Goal: Book appointment/travel/reservation

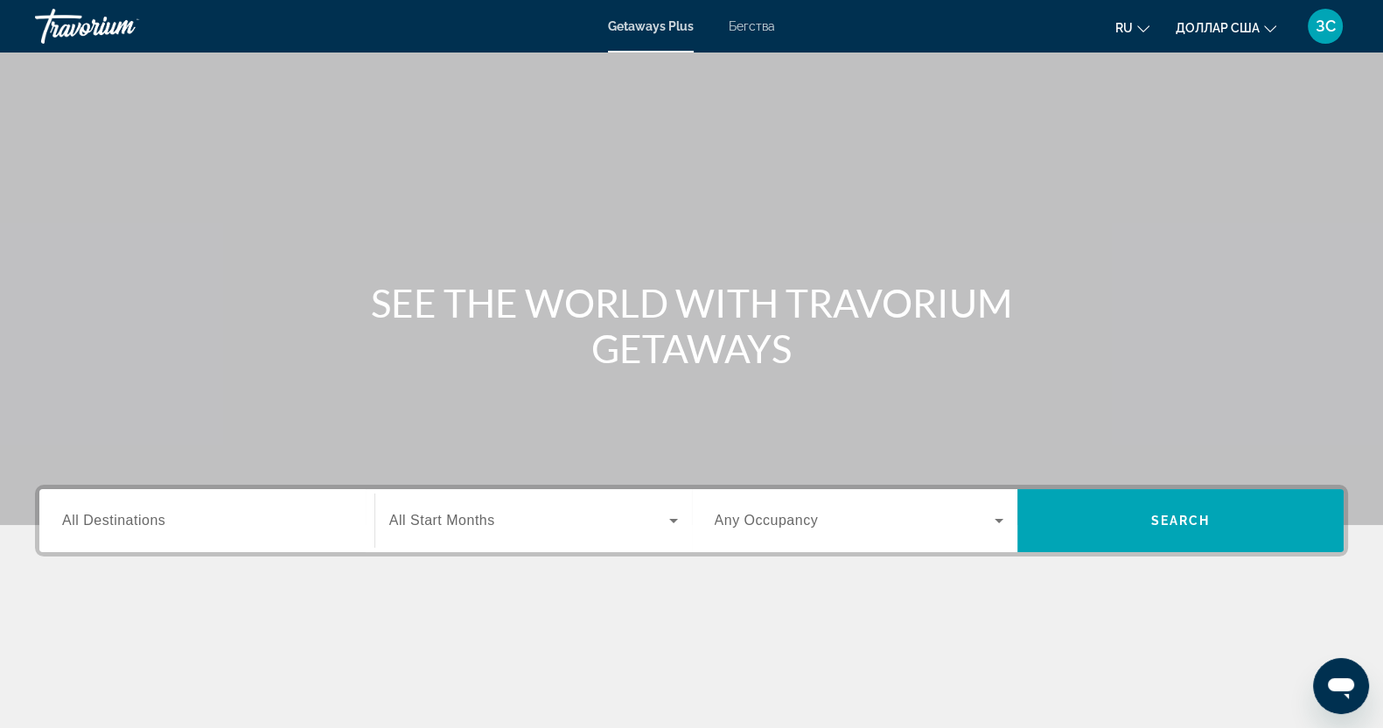
click at [209, 526] on input "Destination All Destinations" at bounding box center [206, 521] width 289 height 21
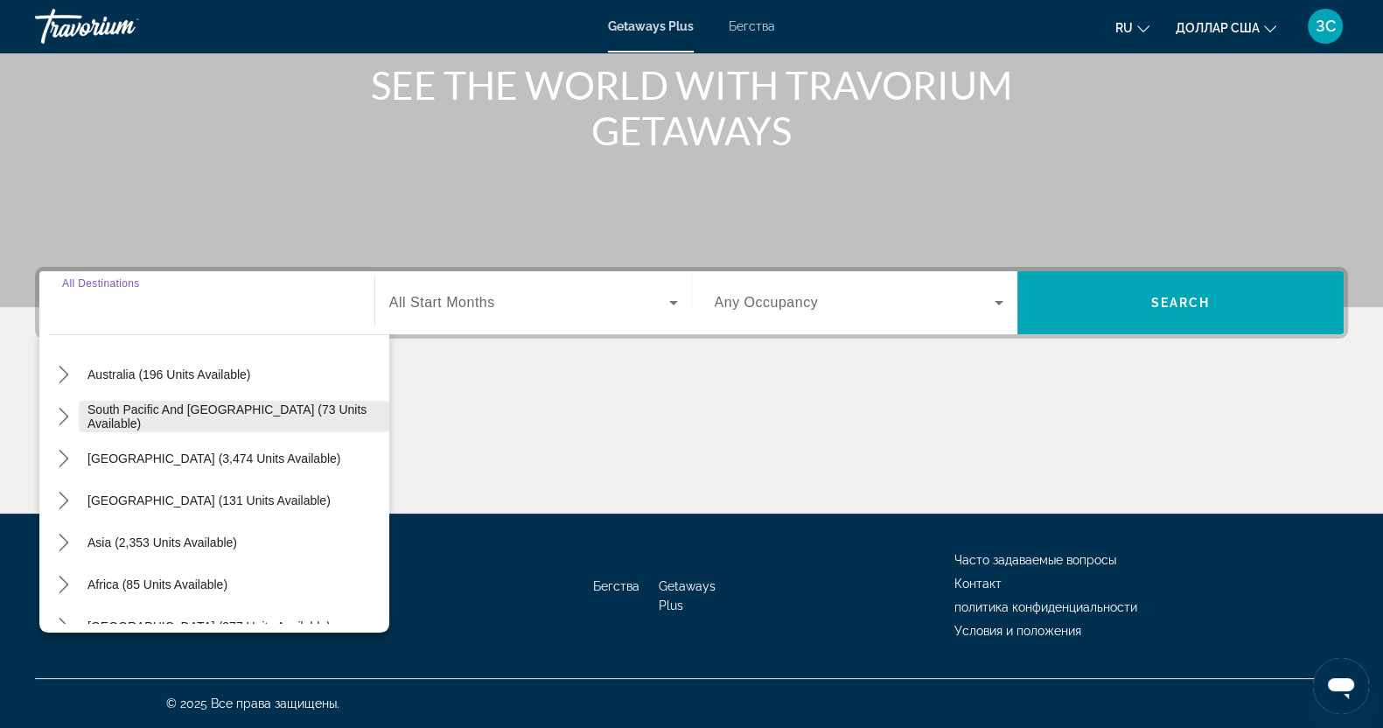
scroll to position [283, 0]
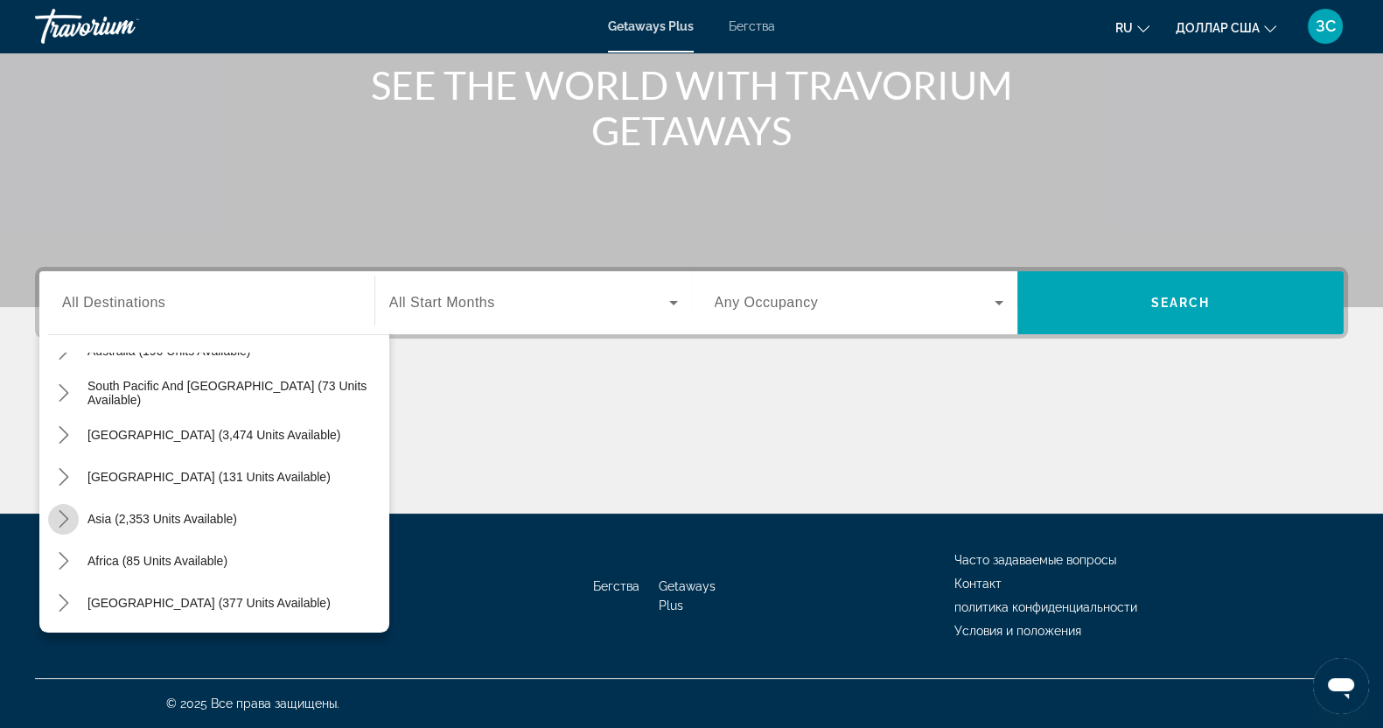
click at [66, 519] on icon "Toggle Asia (2,353 units available) submenu" at bounding box center [63, 518] width 17 height 17
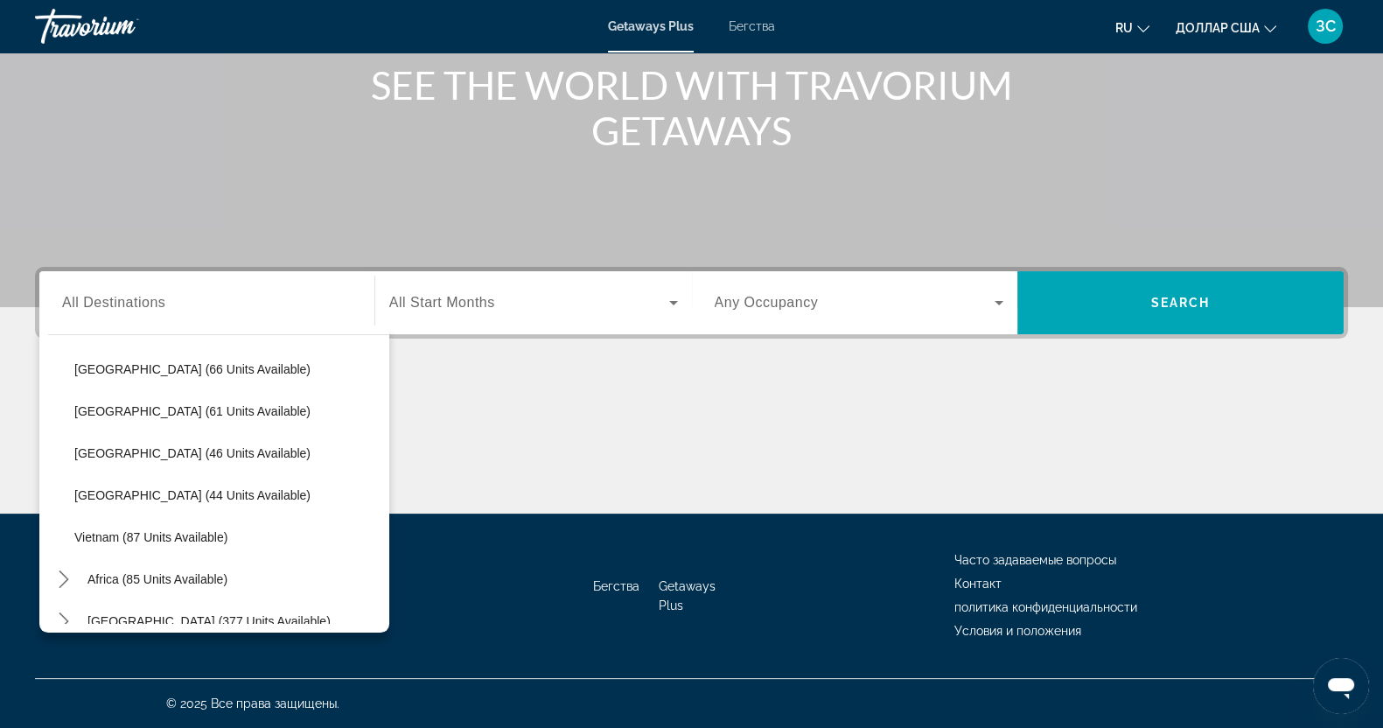
scroll to position [703, 0]
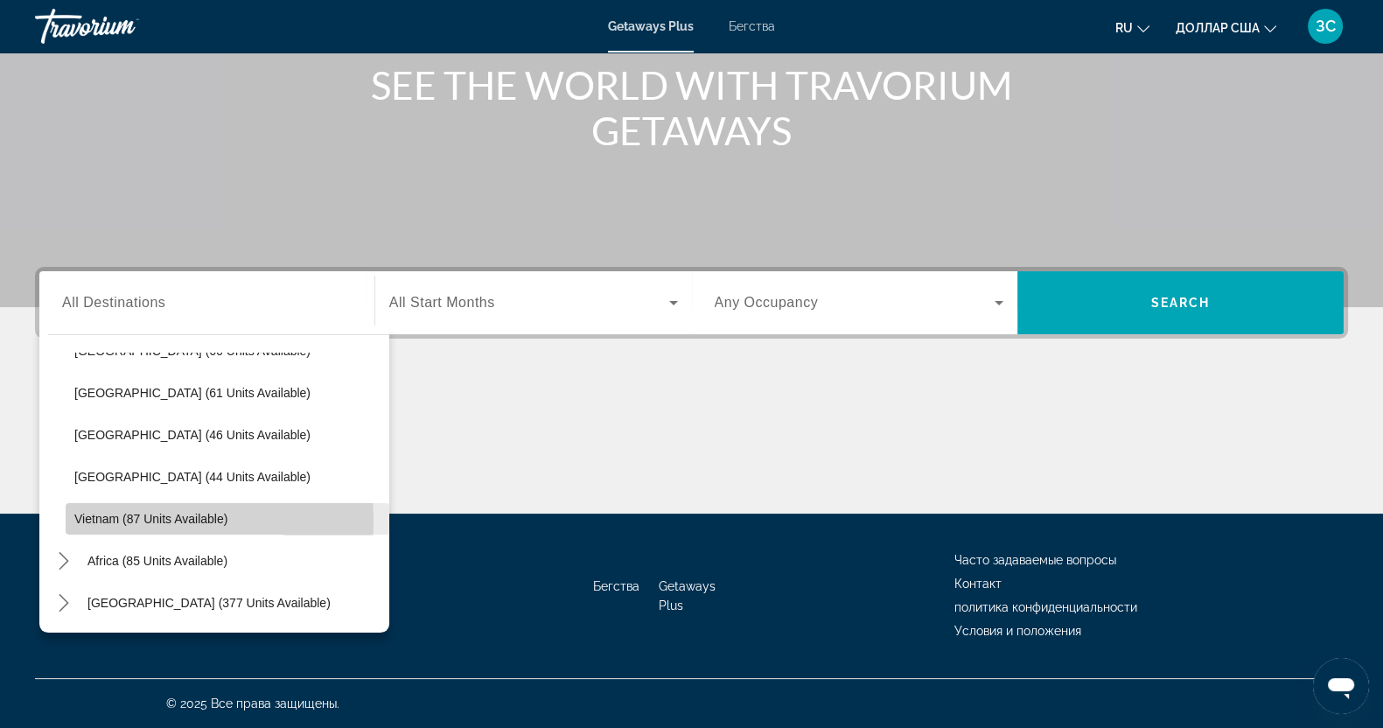
click at [106, 520] on span "Vietnam (87 units available)" at bounding box center [150, 519] width 153 height 14
type input "**********"
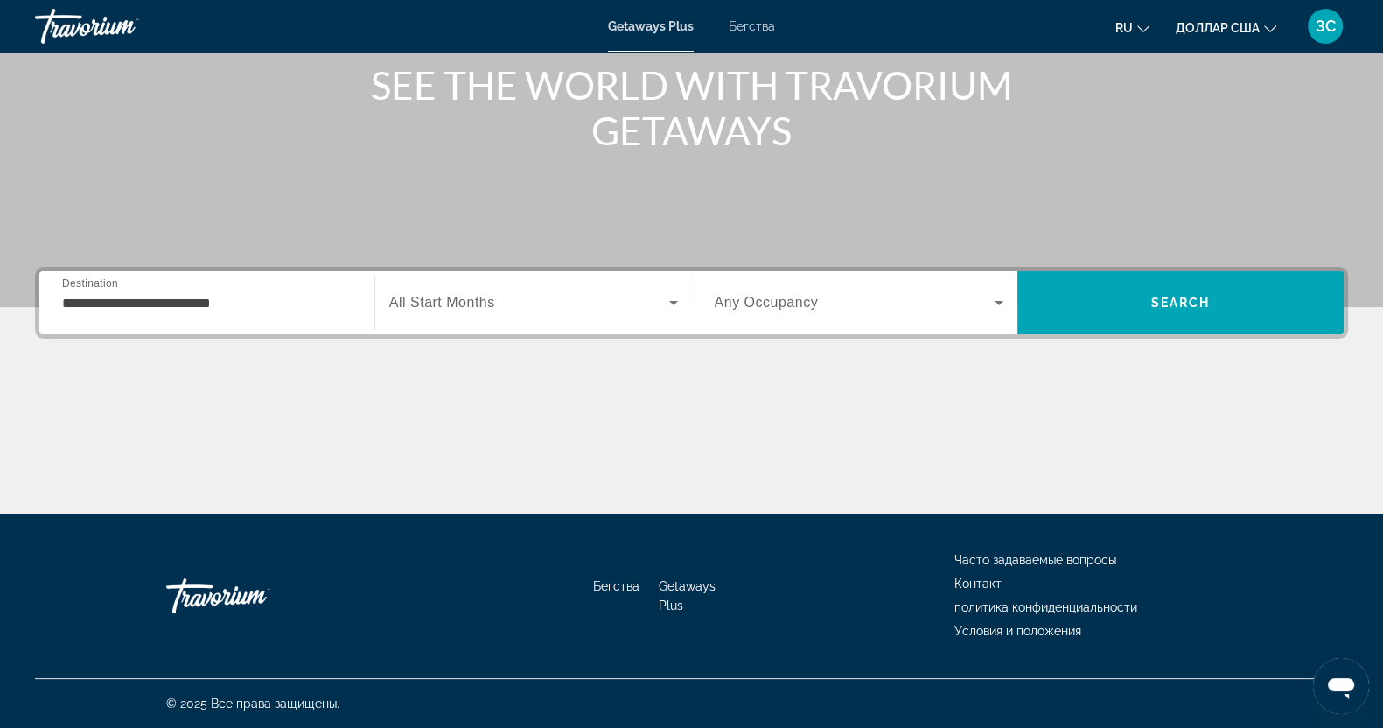
click at [759, 26] on font "Бегства" at bounding box center [751, 26] width 46 height 14
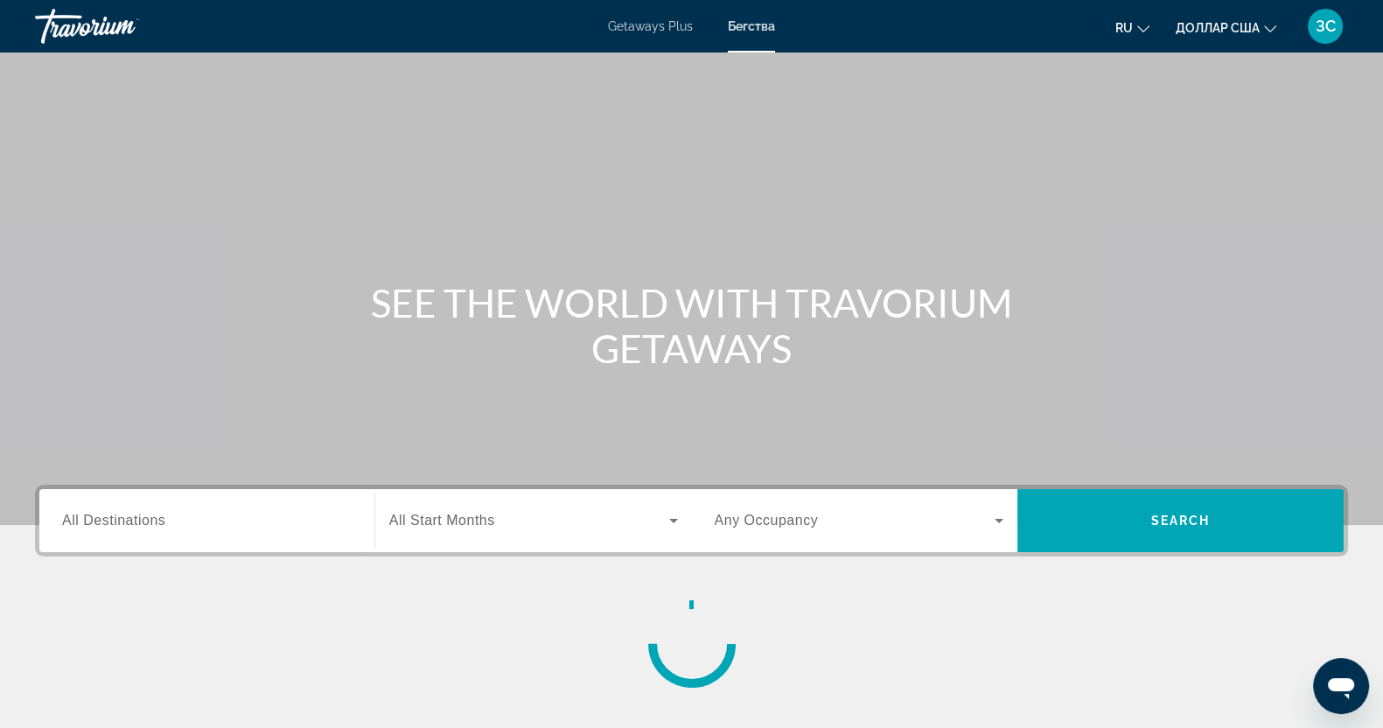
click at [140, 518] on span "All Destinations" at bounding box center [113, 519] width 103 height 15
click at [140, 518] on input "Destination All Destinations" at bounding box center [206, 521] width 289 height 21
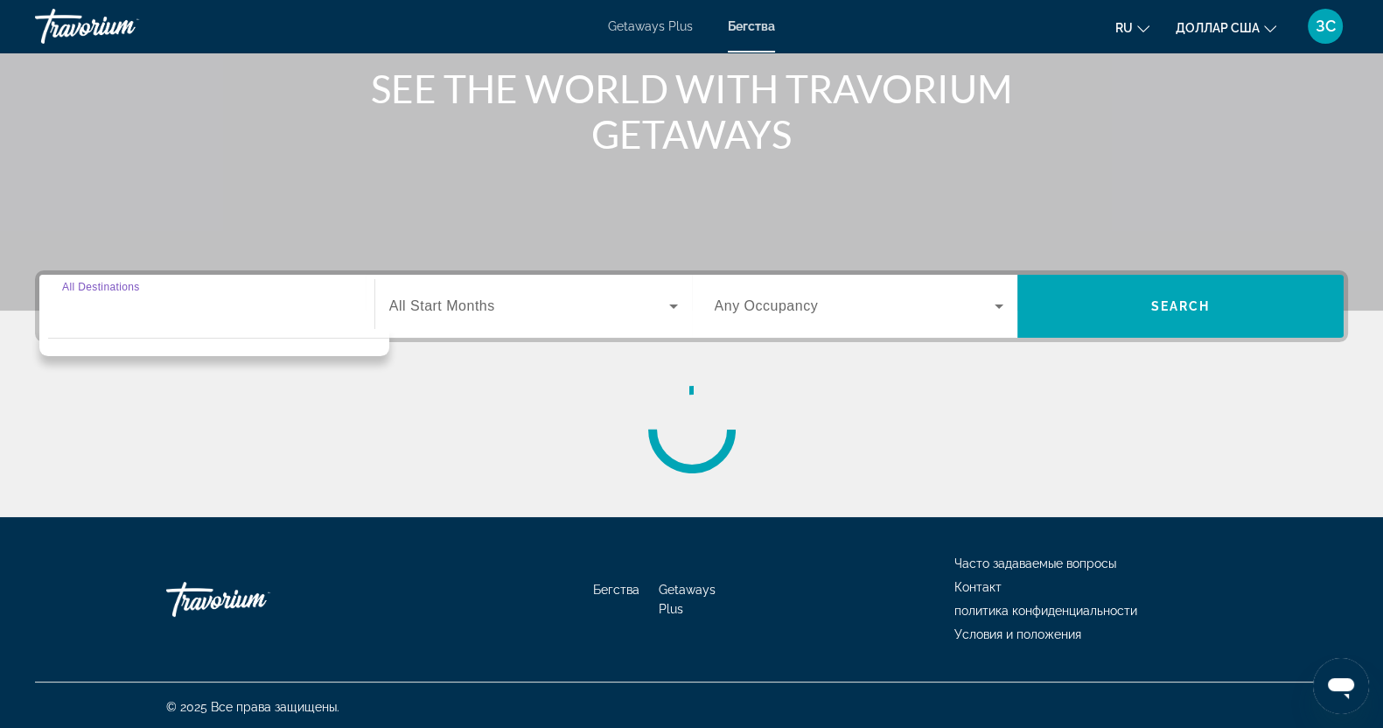
scroll to position [218, 0]
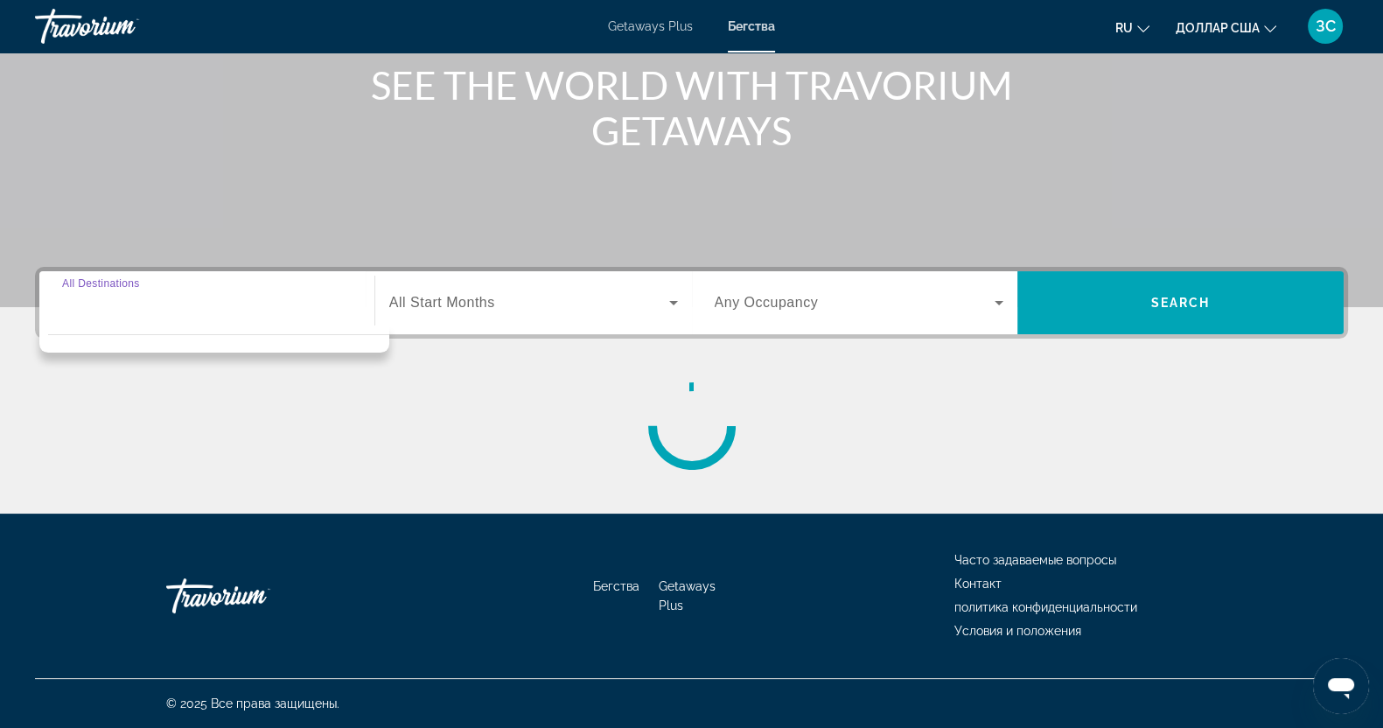
click at [157, 293] on input "Destination All Destinations" at bounding box center [206, 303] width 289 height 21
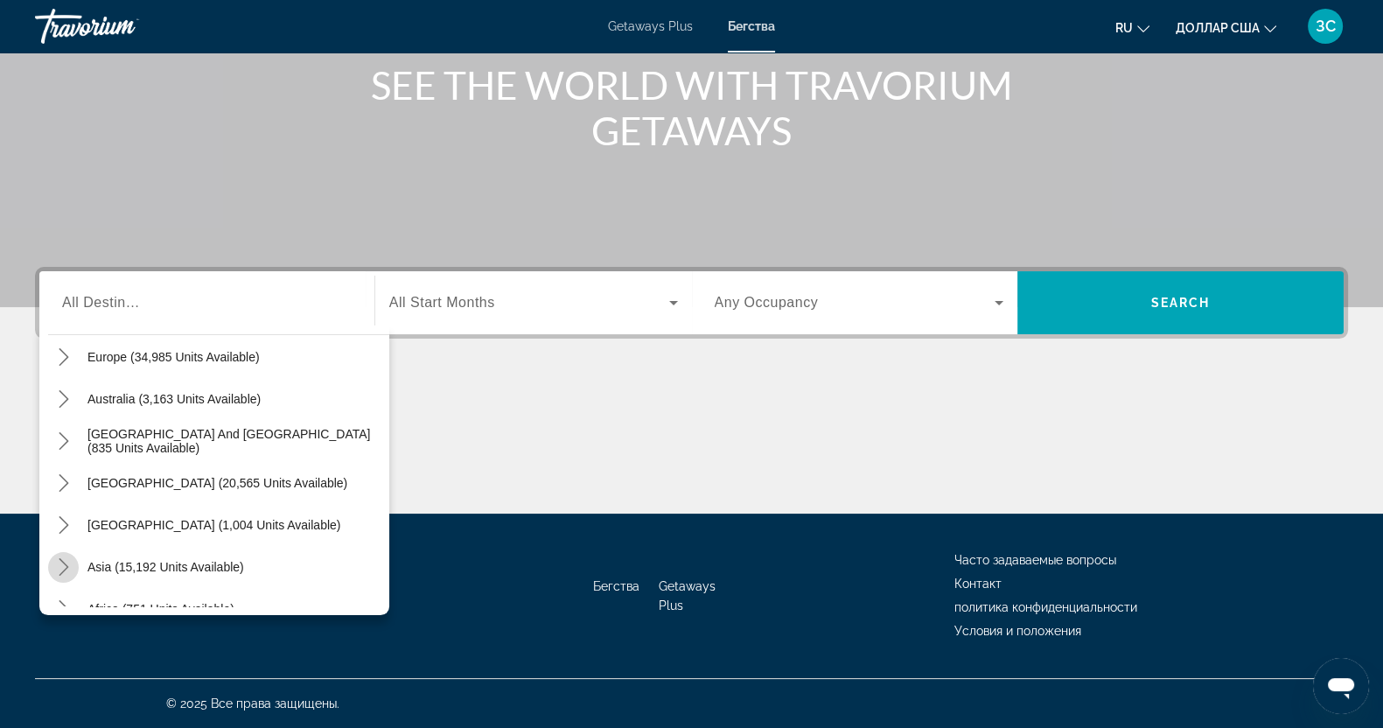
click at [64, 565] on icon "Toggle Asia (15,192 units available) submenu" at bounding box center [63, 566] width 17 height 17
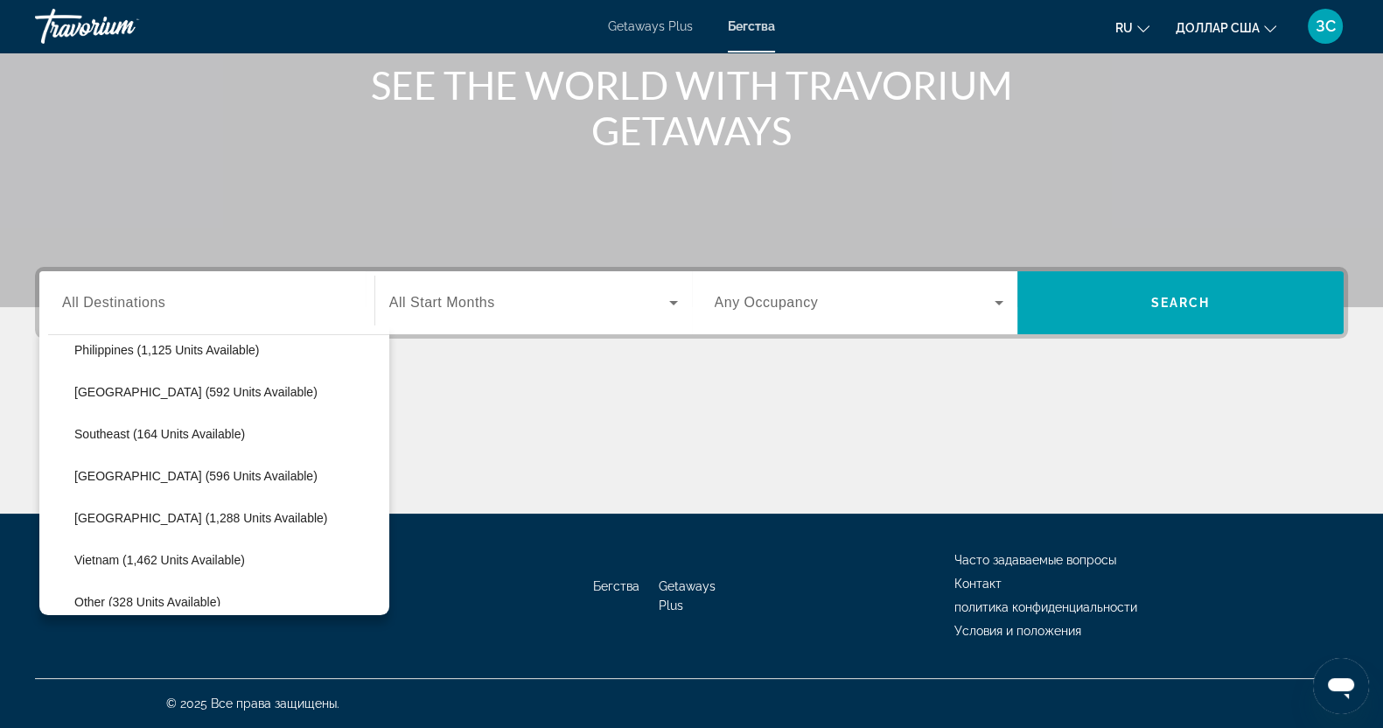
scroll to position [865, 0]
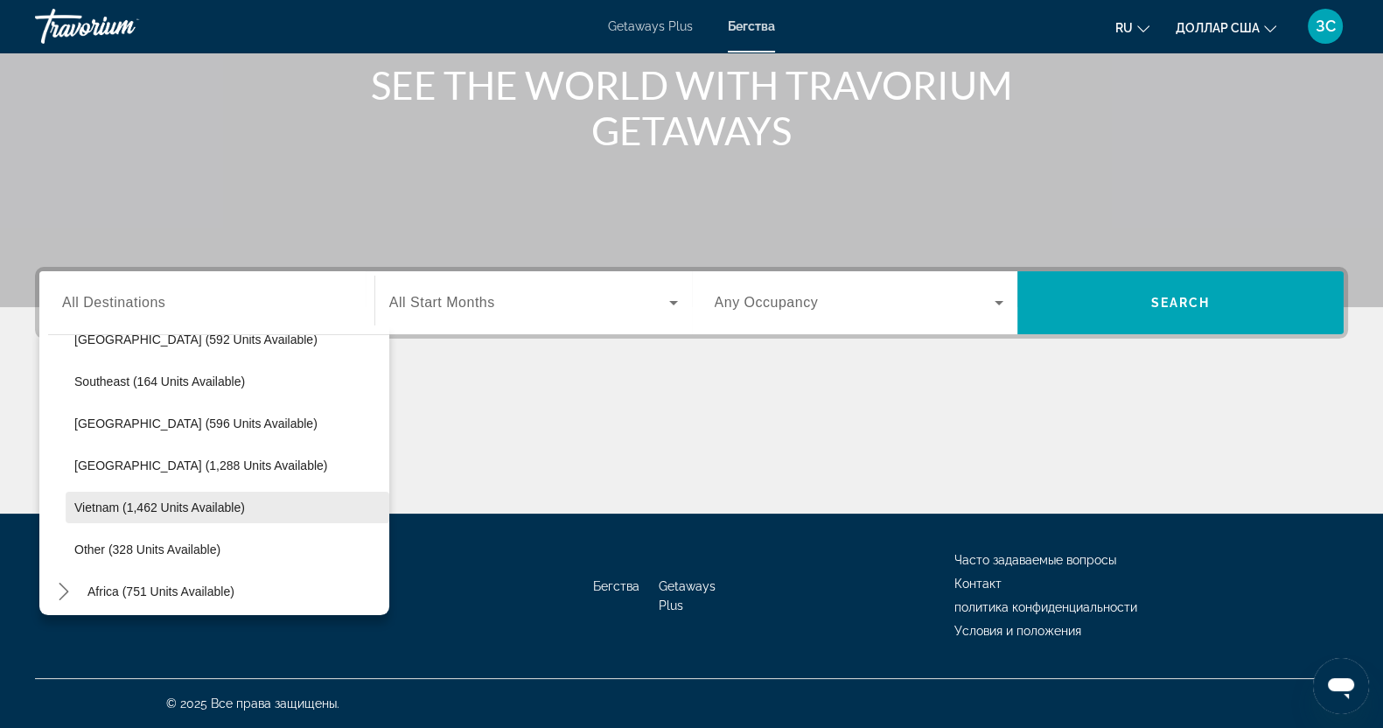
click at [85, 507] on span "Vietnam (1,462 units available)" at bounding box center [159, 507] width 171 height 14
type input "**********"
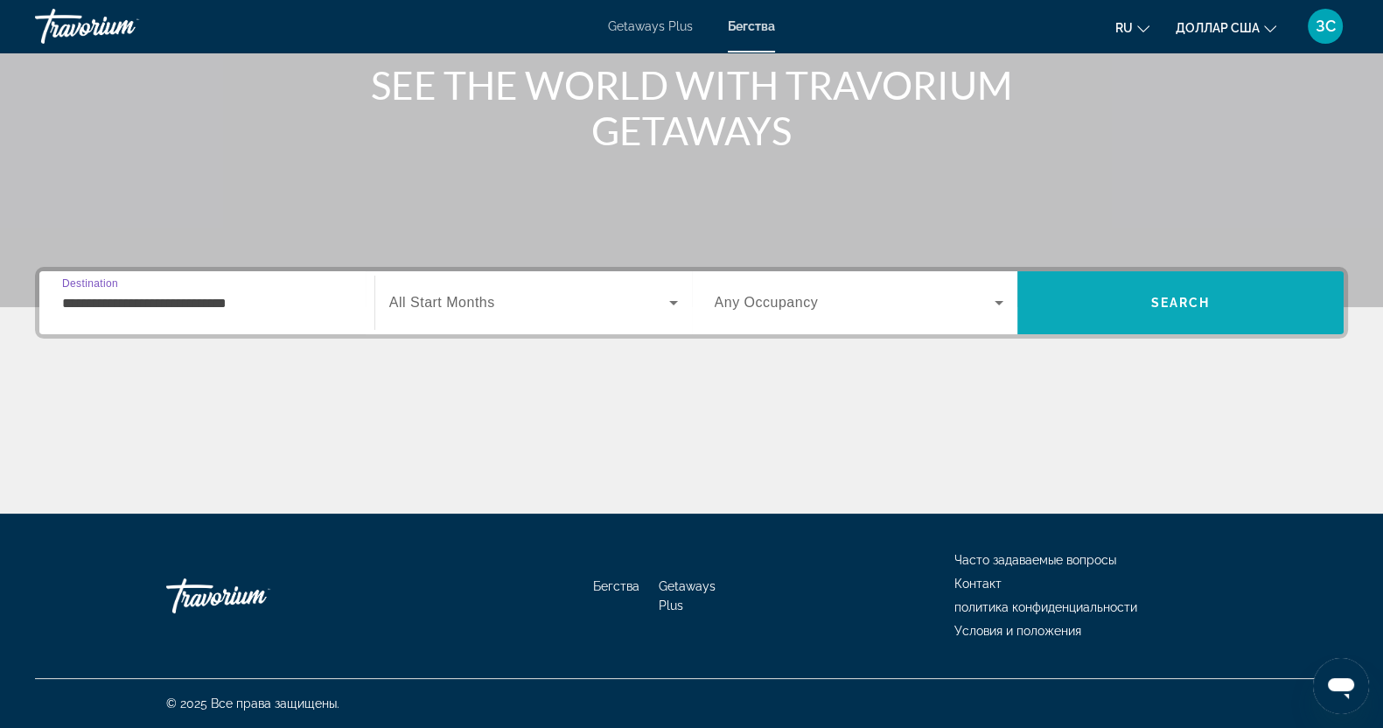
click at [1147, 295] on span "Search" at bounding box center [1180, 303] width 326 height 42
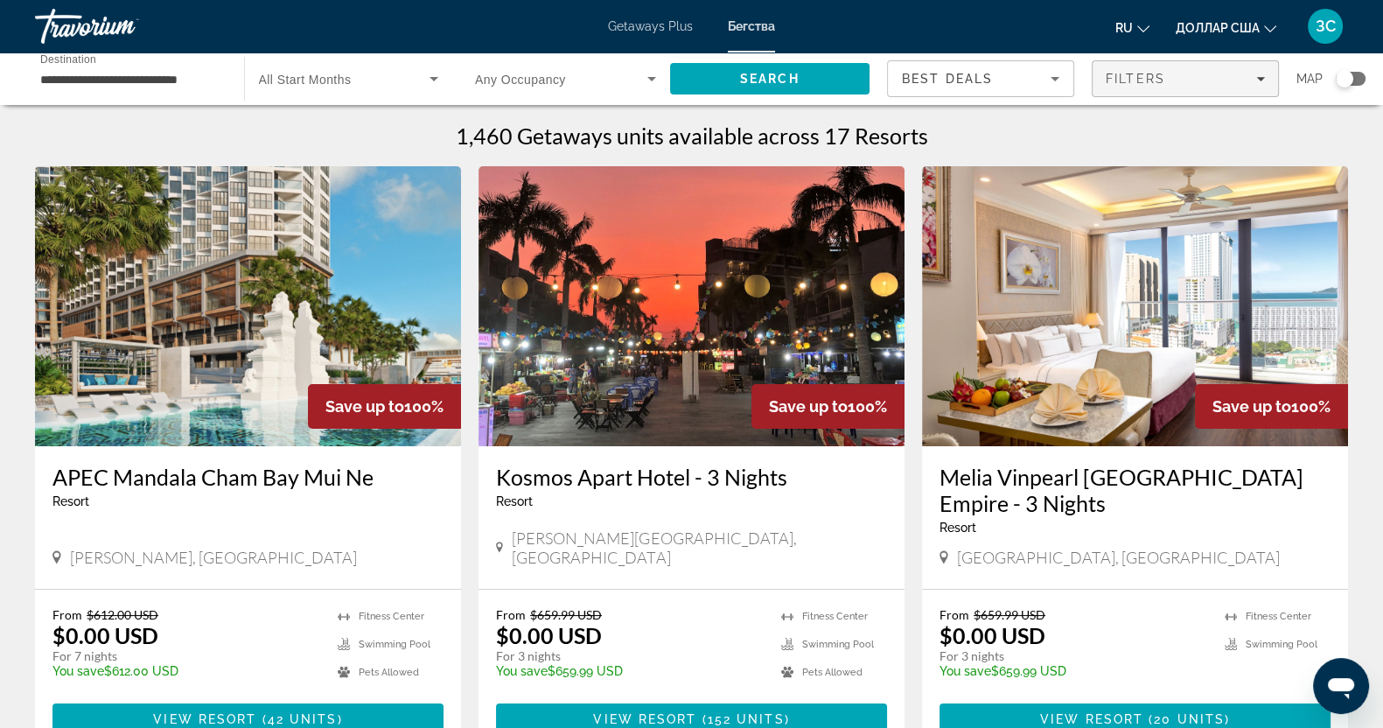
click at [1258, 74] on icon "Filters" at bounding box center [1260, 78] width 9 height 9
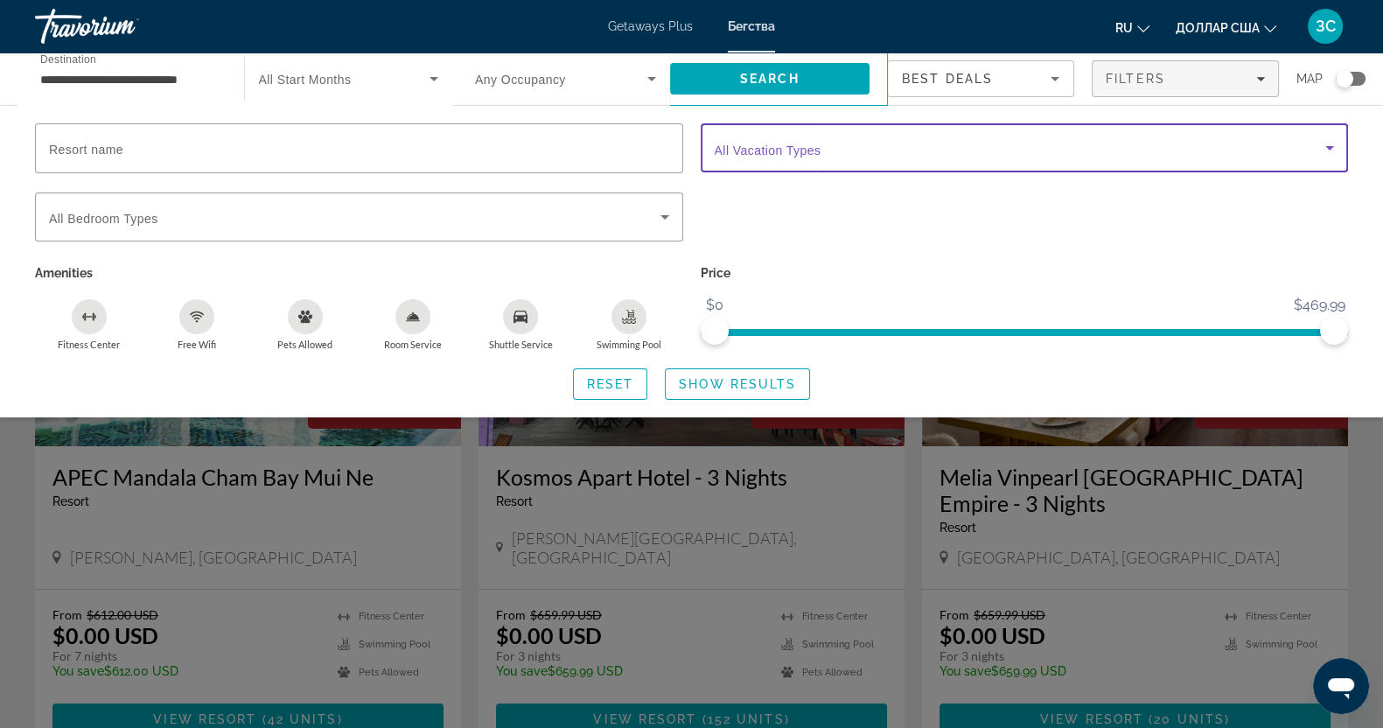
click at [1332, 143] on icon "Search widget" at bounding box center [1329, 147] width 21 height 21
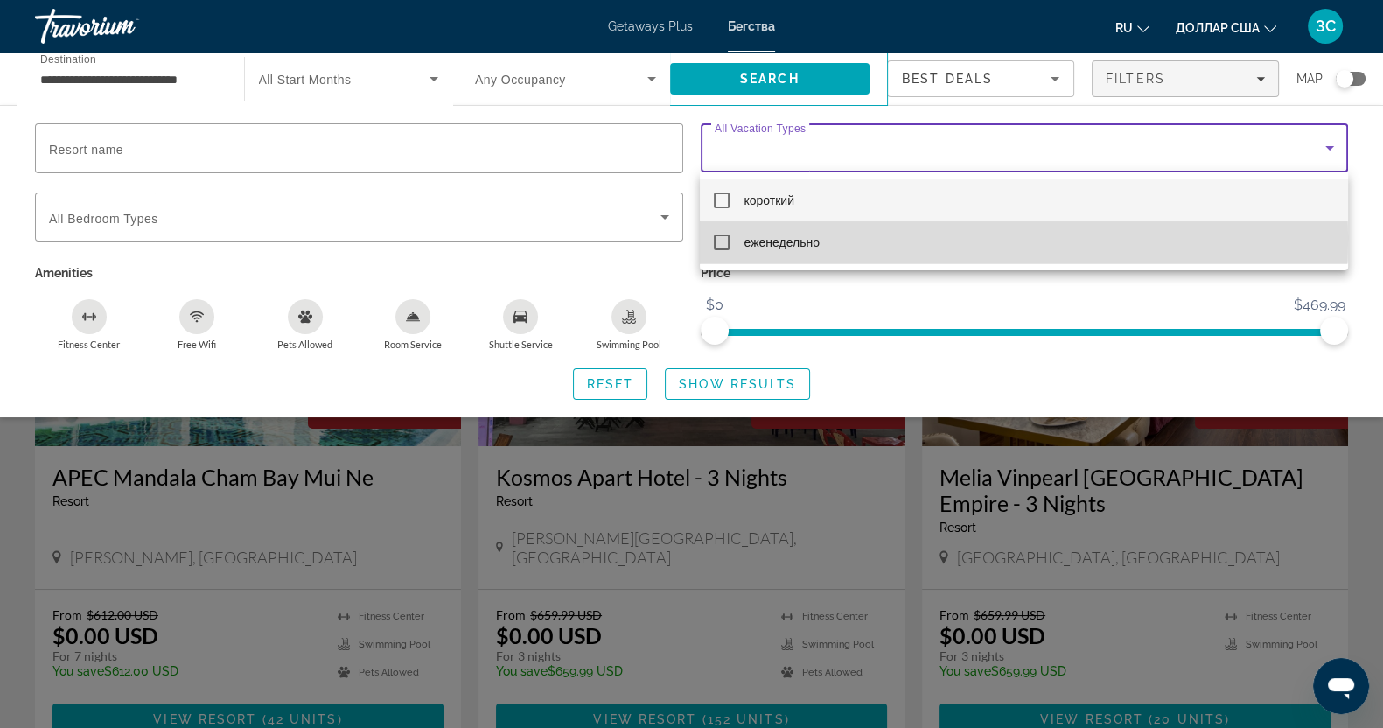
click at [723, 237] on mat-pseudo-checkbox at bounding box center [722, 242] width 16 height 16
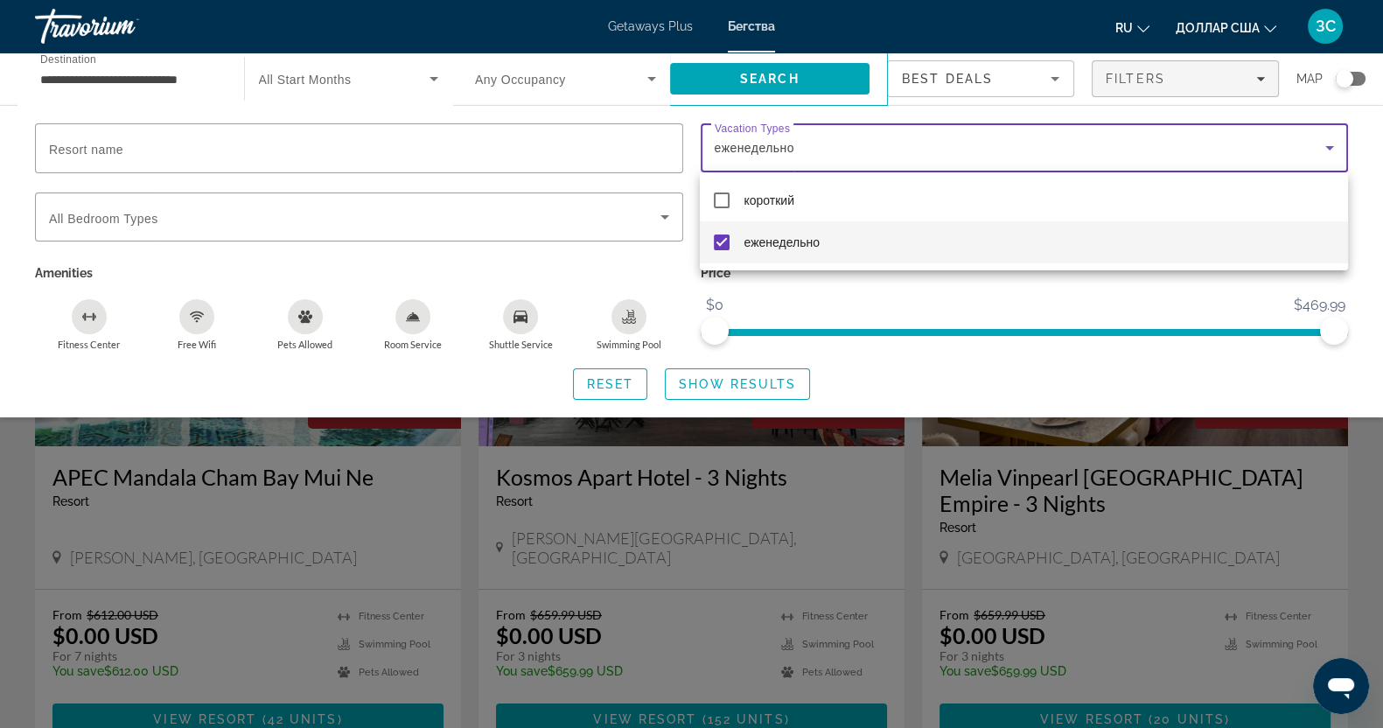
click at [918, 295] on div at bounding box center [691, 364] width 1383 height 728
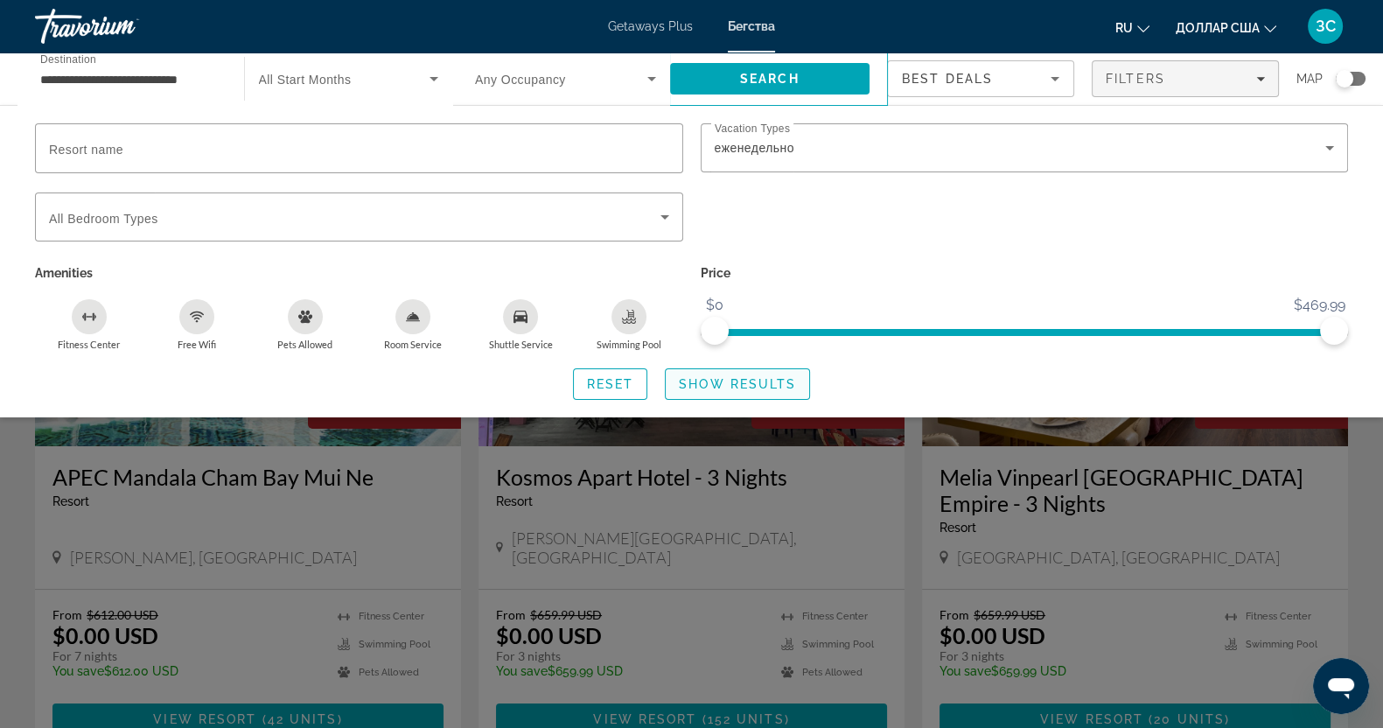
click at [735, 382] on span "Show Results" at bounding box center [737, 384] width 117 height 14
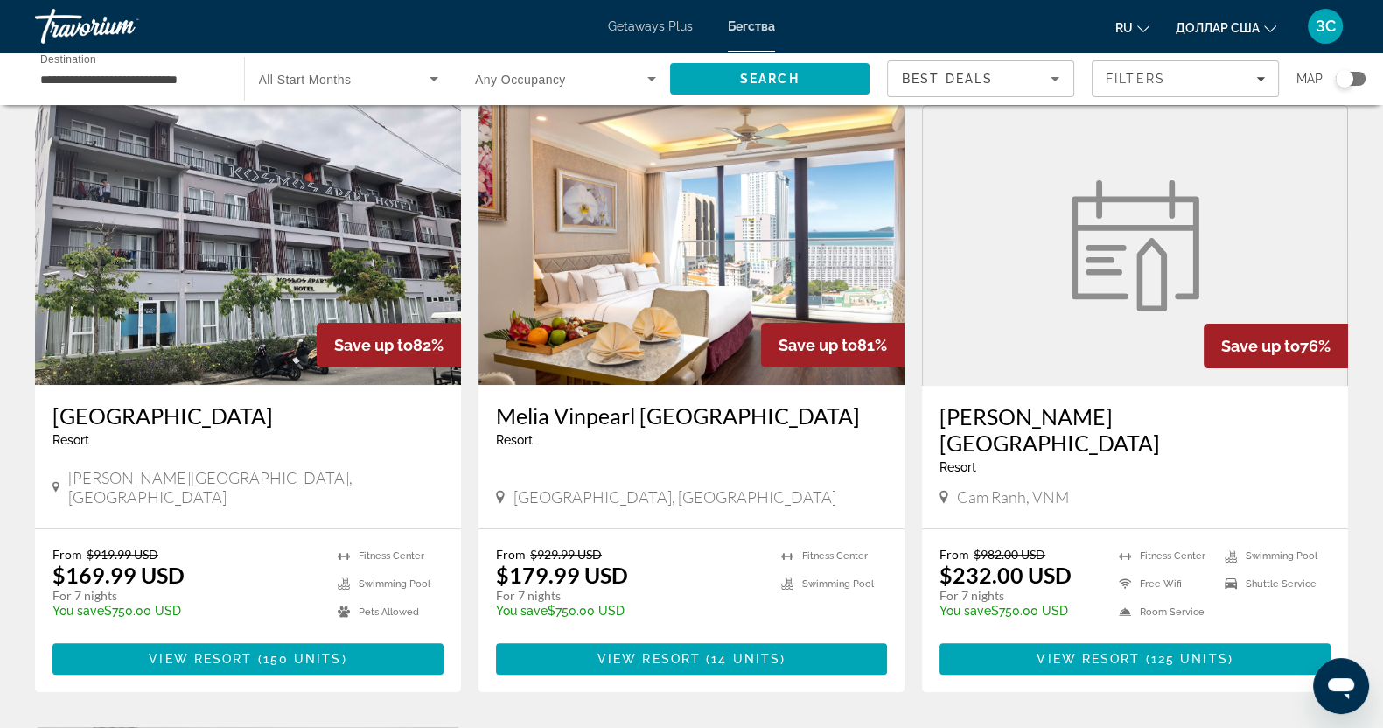
scroll to position [656, 0]
click at [1107, 263] on img "Основное содержание" at bounding box center [1135, 245] width 149 height 131
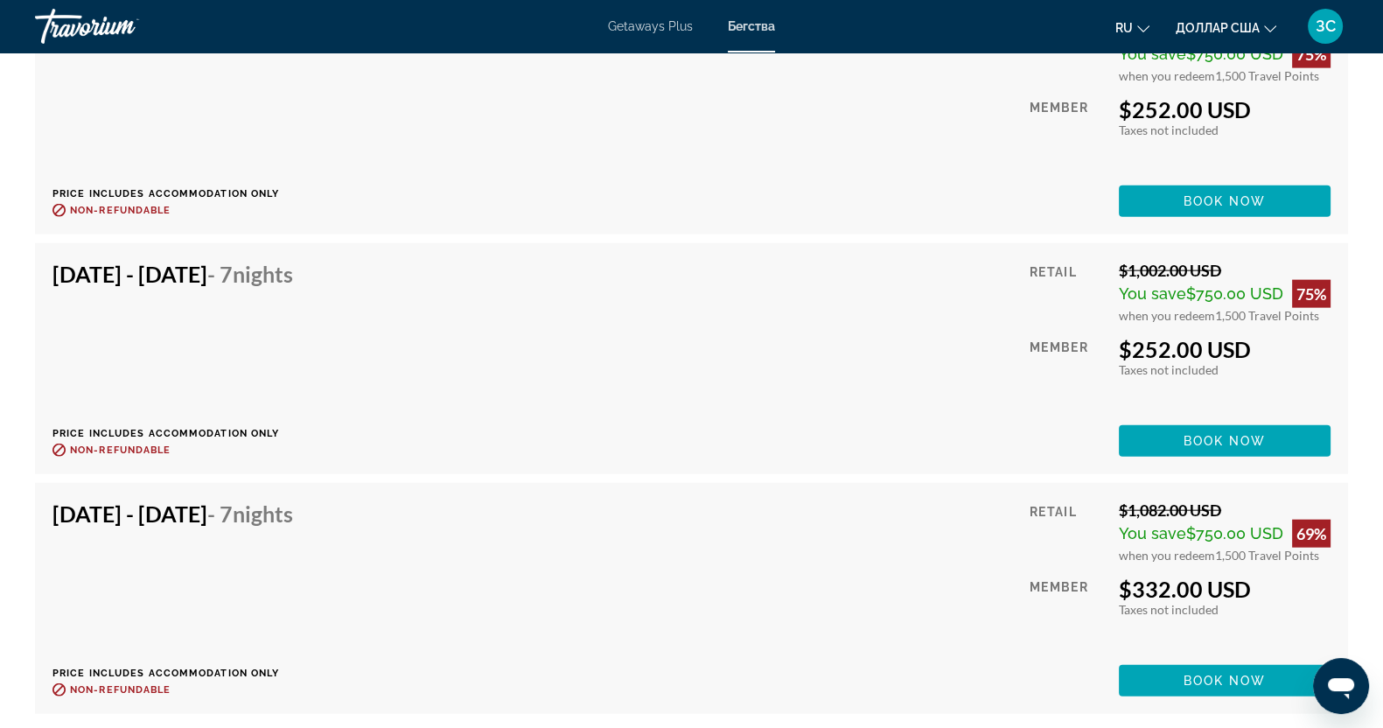
scroll to position [13540, 0]
